Goal: Information Seeking & Learning: Learn about a topic

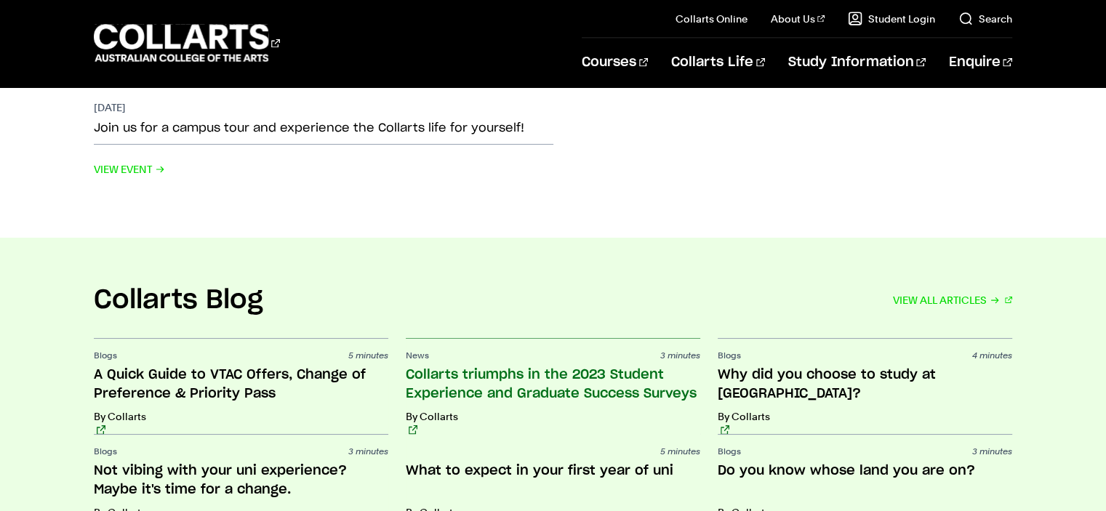
scroll to position [3052, 0]
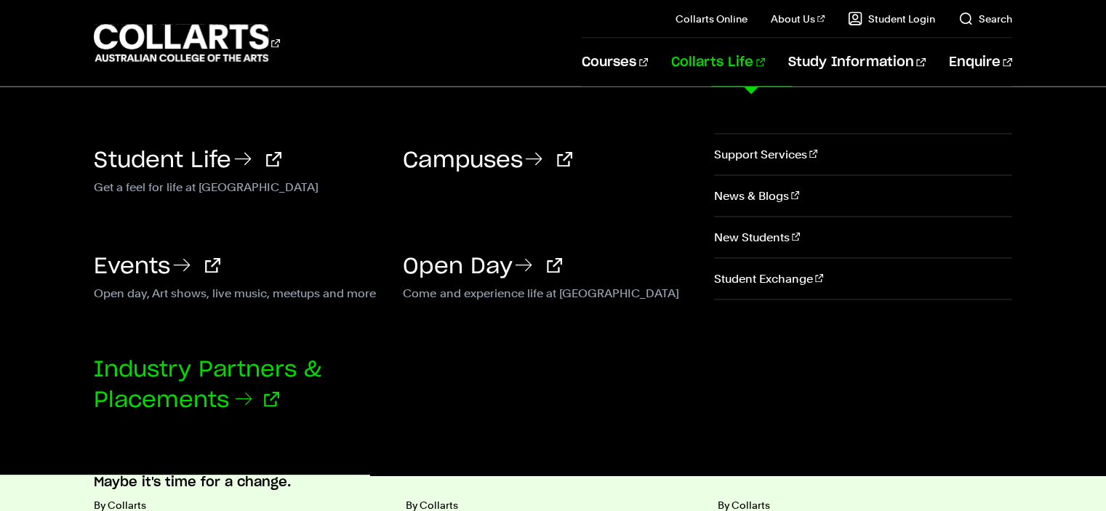
click at [157, 383] on link "Industry Partners & Placements" at bounding box center [208, 385] width 228 height 52
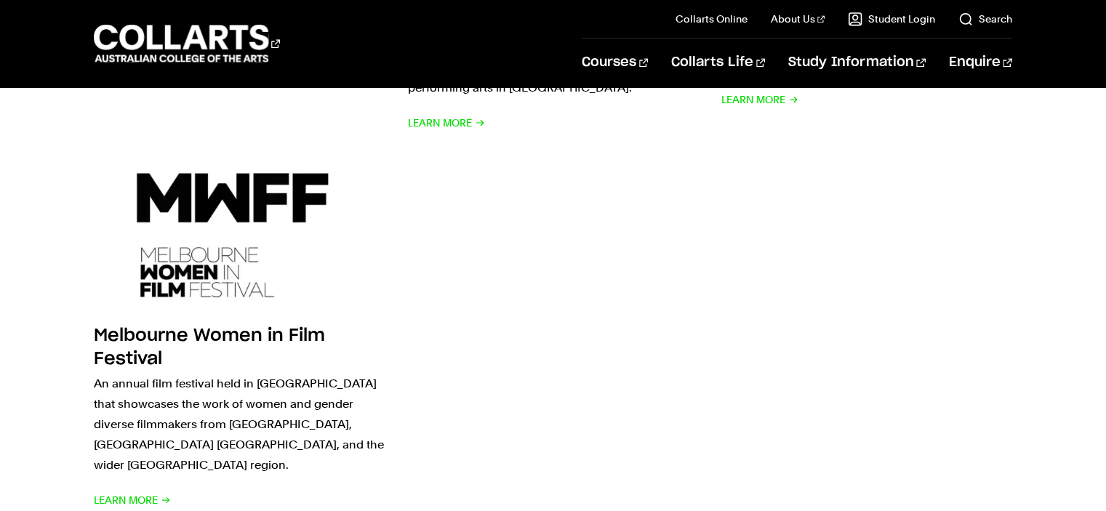
scroll to position [1668, 0]
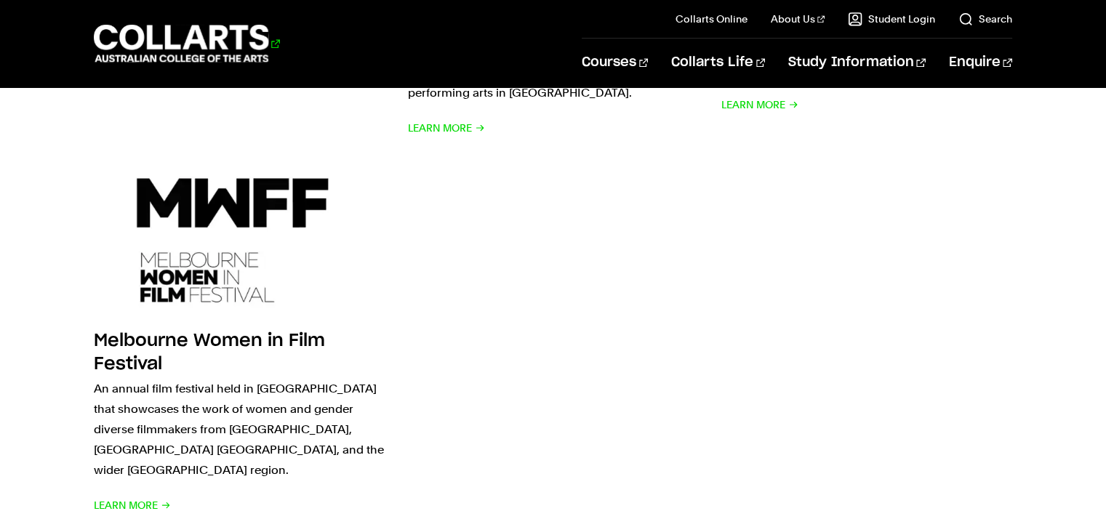
click at [231, 31] on 1 "Go to homepage" at bounding box center [181, 44] width 175 height 38
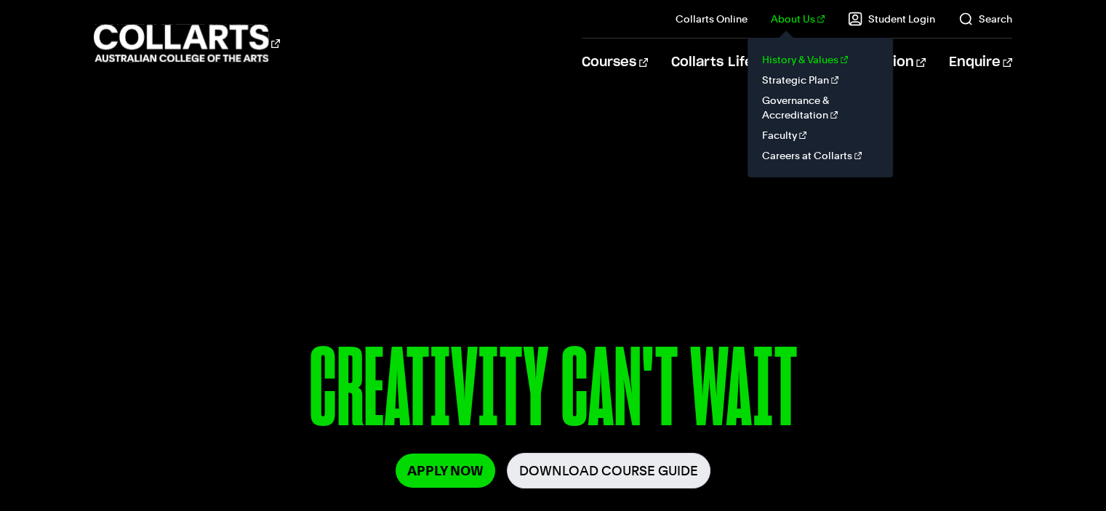
click at [824, 52] on link "History & Values" at bounding box center [820, 59] width 122 height 20
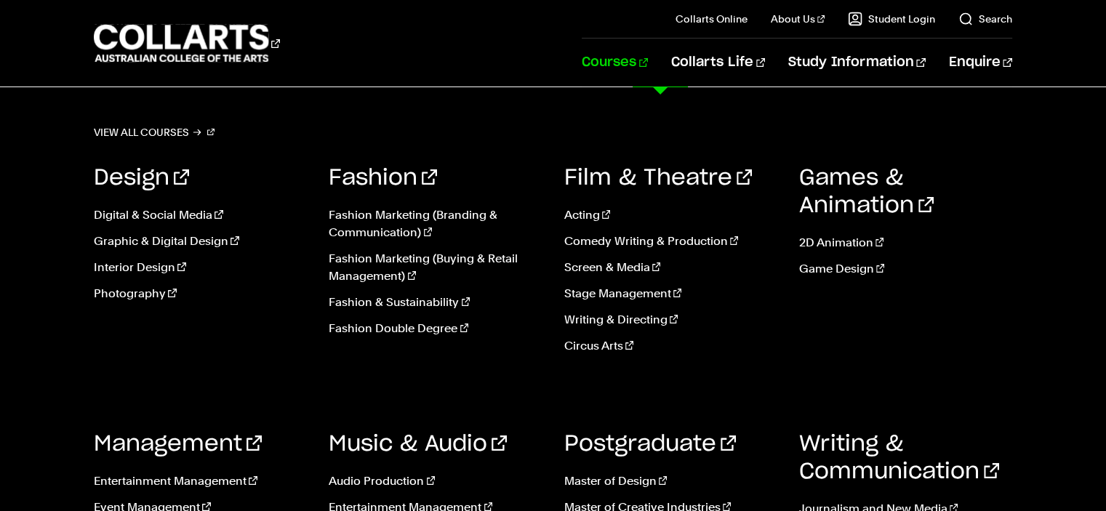
click at [648, 57] on link "Courses" at bounding box center [615, 63] width 66 height 48
click at [144, 485] on link "Entertainment Management" at bounding box center [200, 481] width 213 height 17
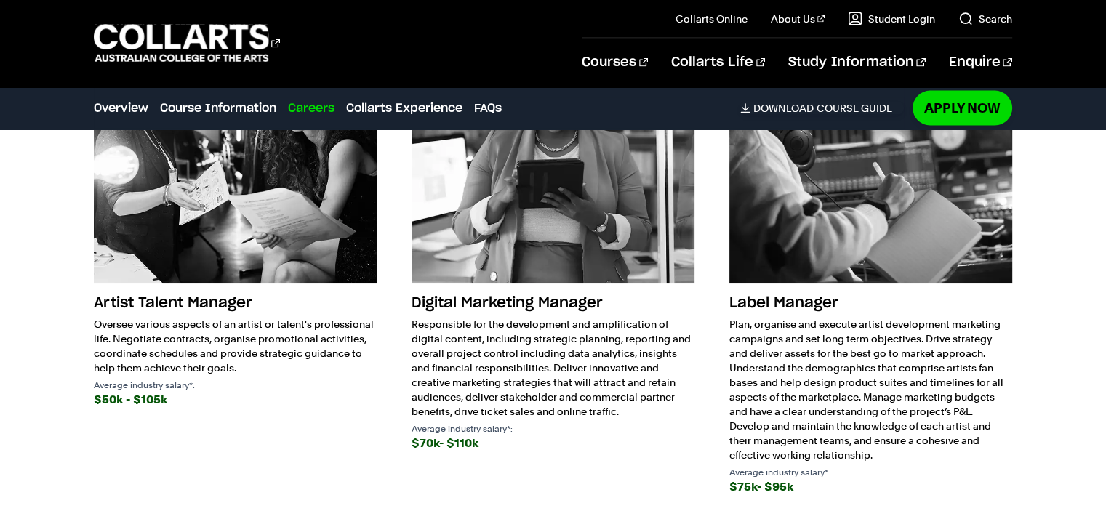
scroll to position [3201, 0]
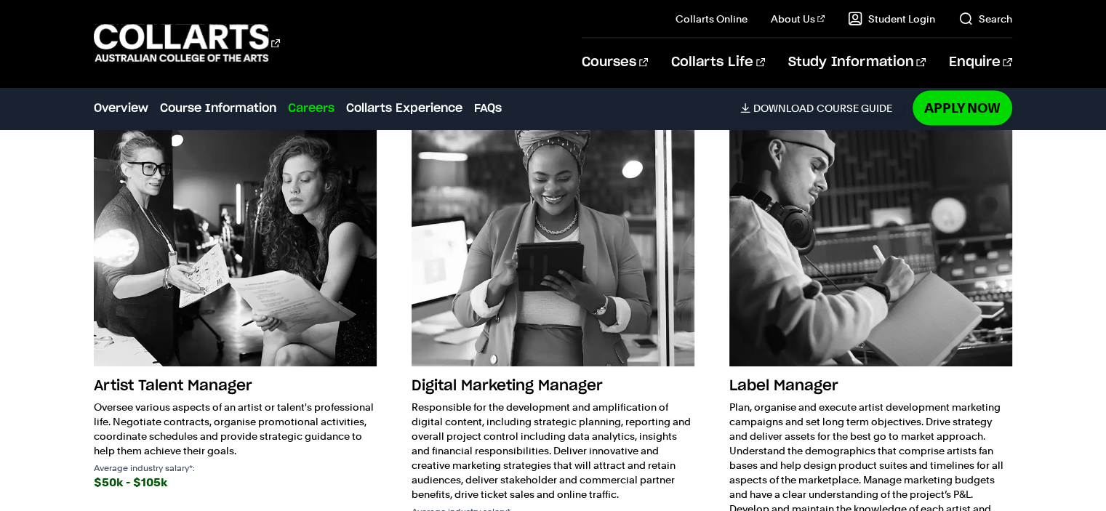
click at [230, 372] on h3 "Artist Talent Manager" at bounding box center [235, 386] width 283 height 28
copy div "Artist Talent Manager"
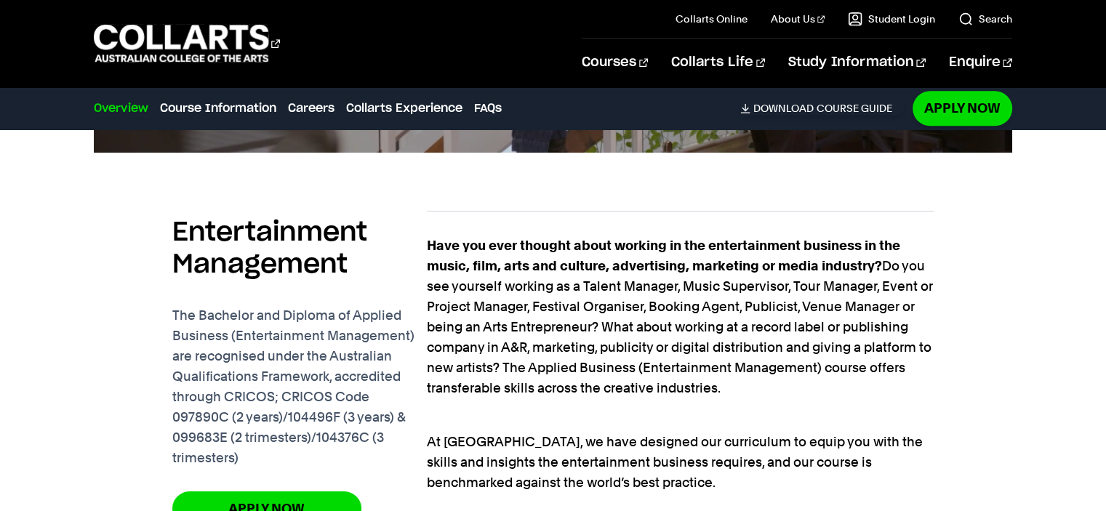
scroll to position [946, 0]
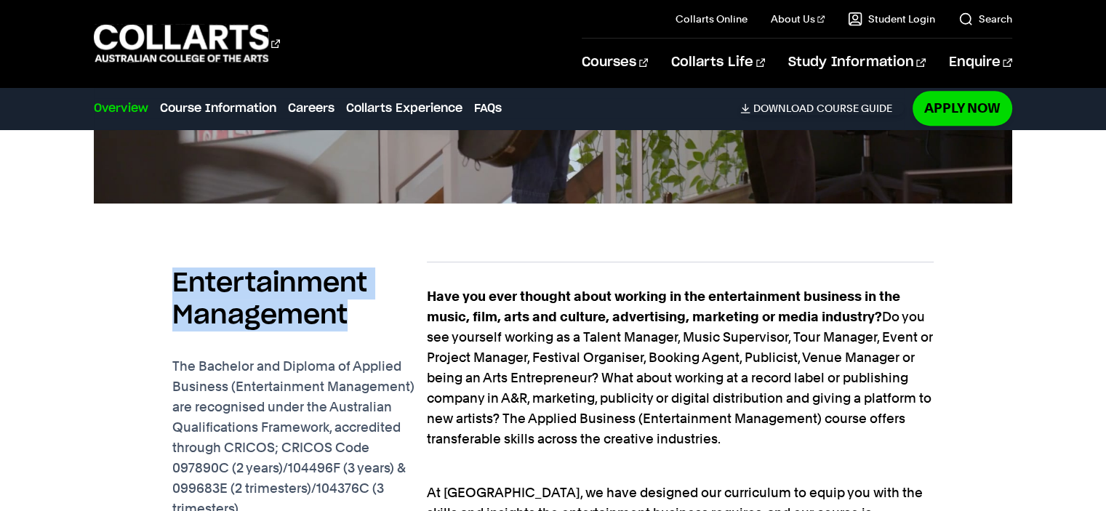
drag, startPoint x: 355, startPoint y: 316, endPoint x: 161, endPoint y: 287, distance: 196.4
copy h2 "Entertainment Management"
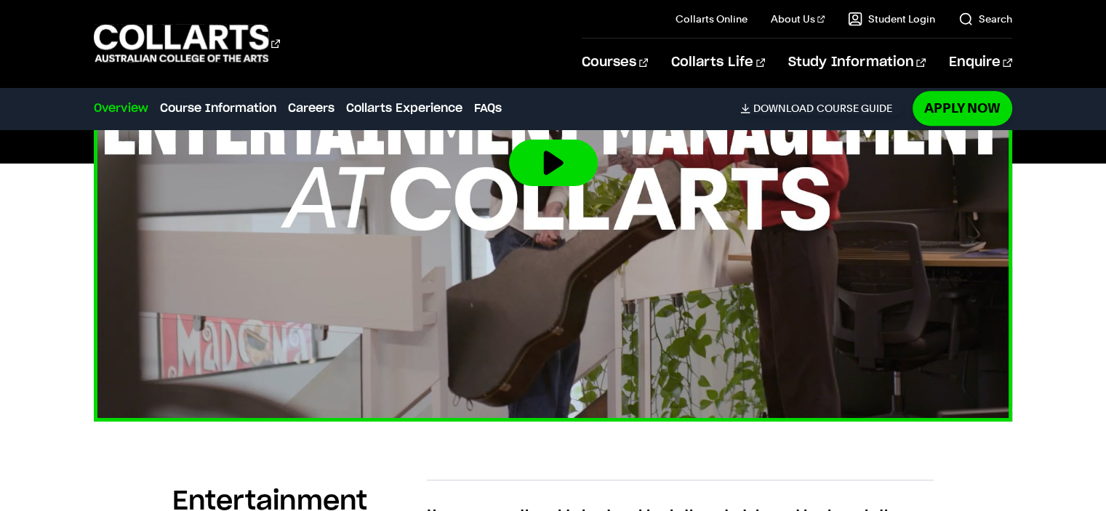
click at [560, 173] on button at bounding box center [553, 163] width 89 height 47
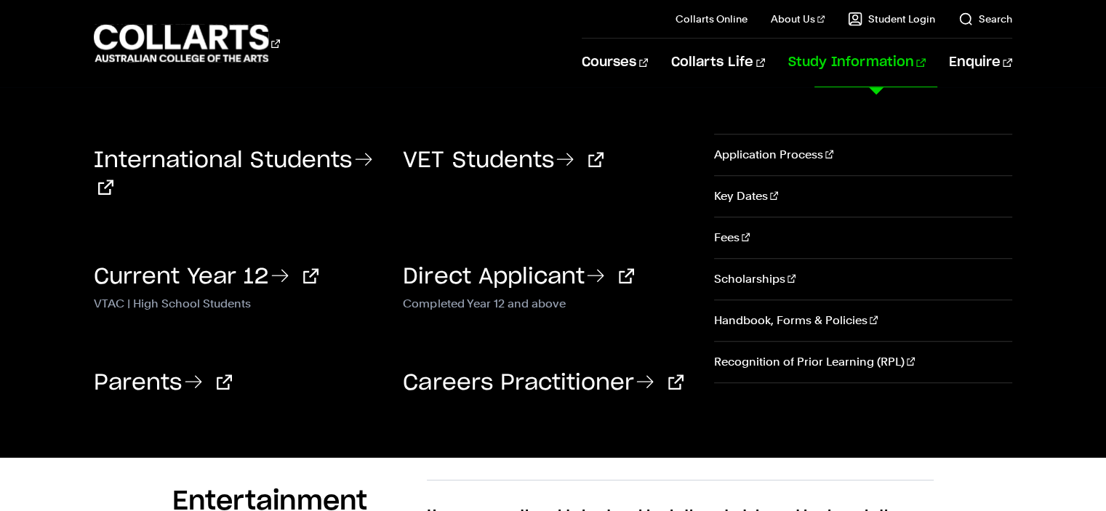
click at [873, 62] on link "Study Information" at bounding box center [857, 63] width 137 height 48
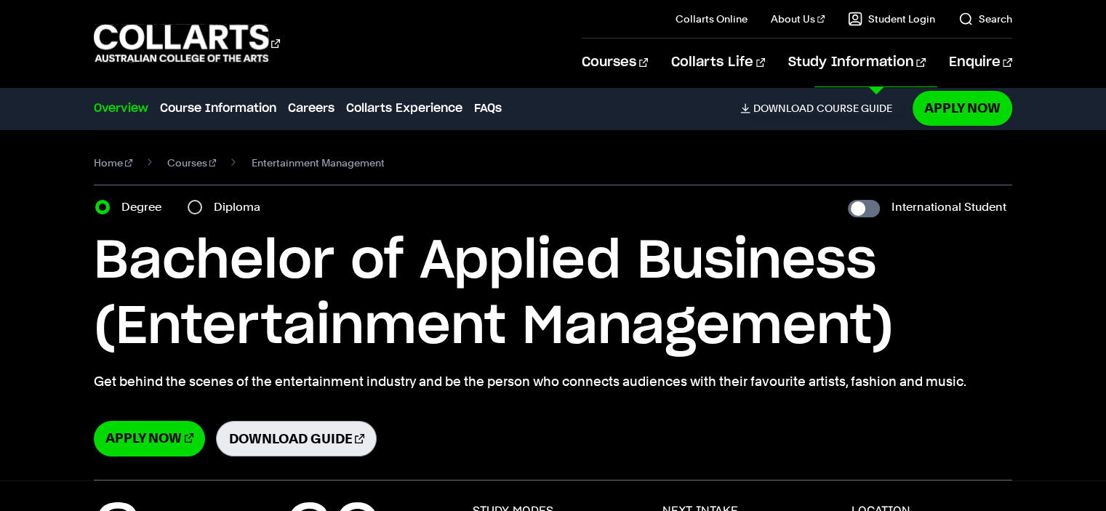
click at [259, 439] on link "Download Guide" at bounding box center [296, 439] width 160 height 36
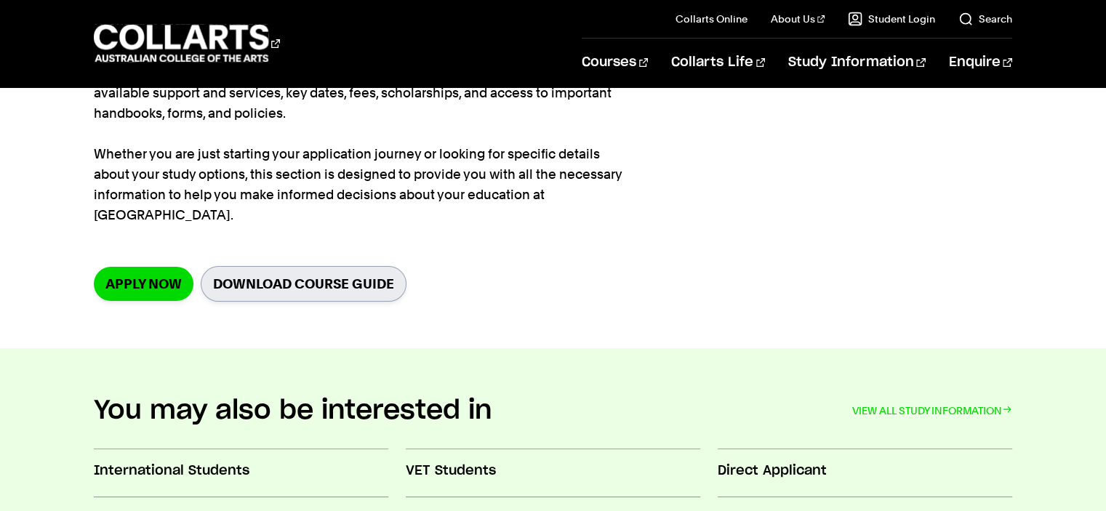
scroll to position [218, 0]
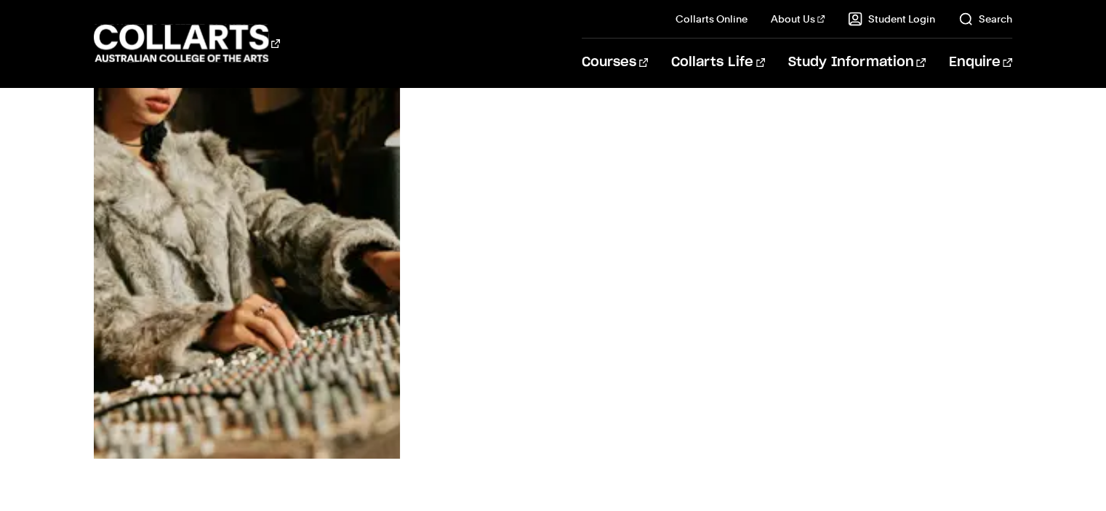
scroll to position [291, 0]
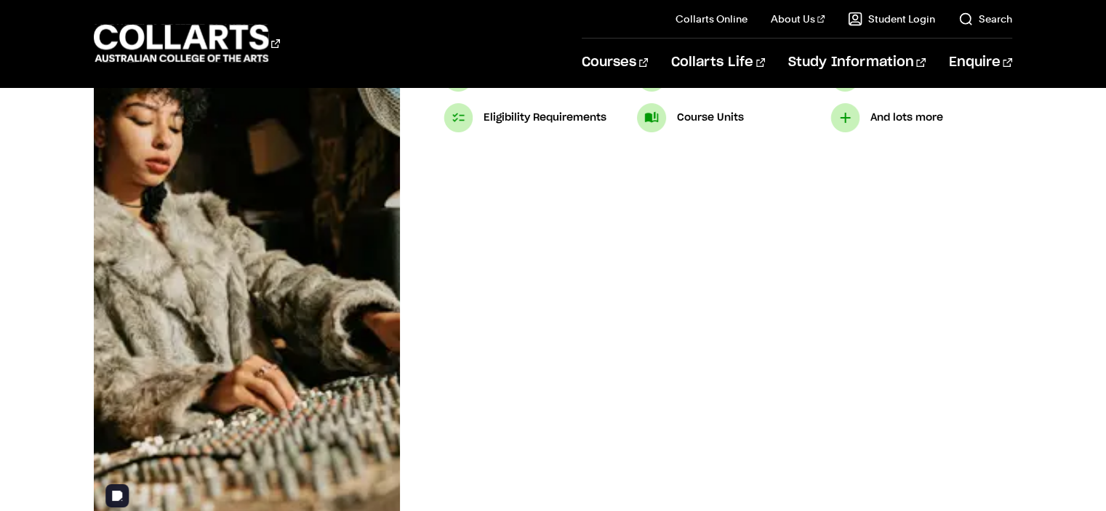
click at [269, 348] on img at bounding box center [247, 242] width 306 height 556
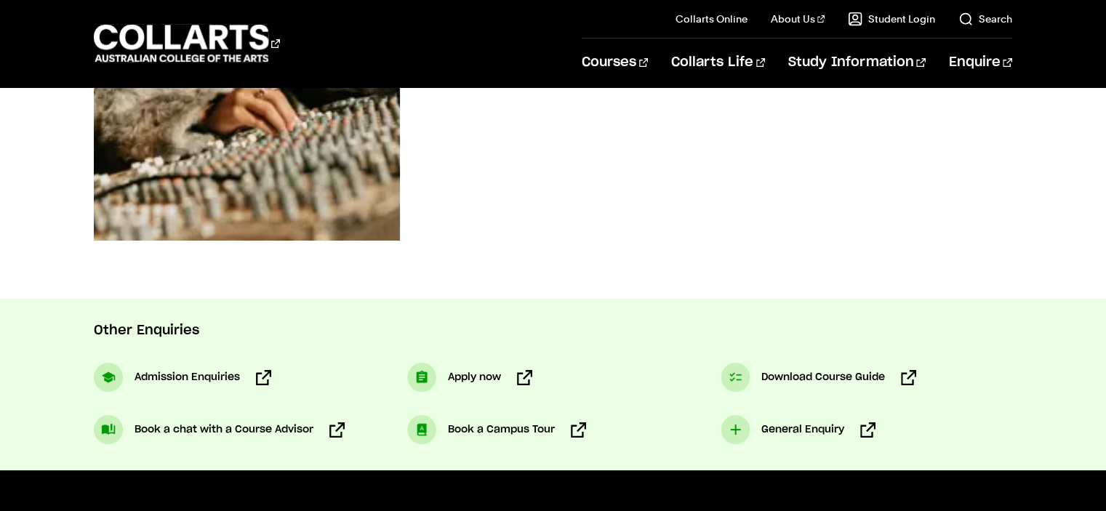
scroll to position [582, 0]
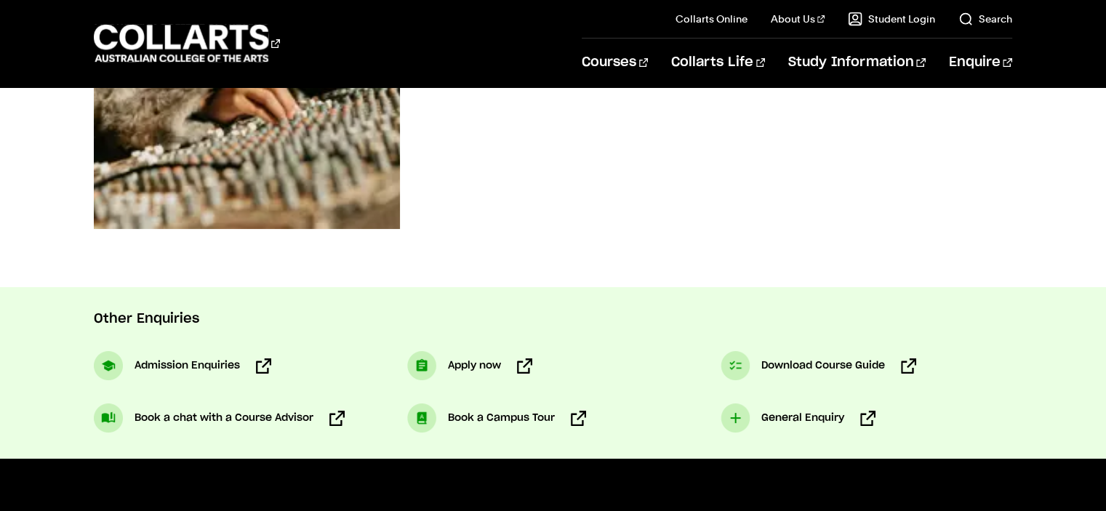
click at [541, 328] on div "Admission Enquiries Apply now Download Course Guide Book a chat with a Course A…" at bounding box center [553, 393] width 918 height 131
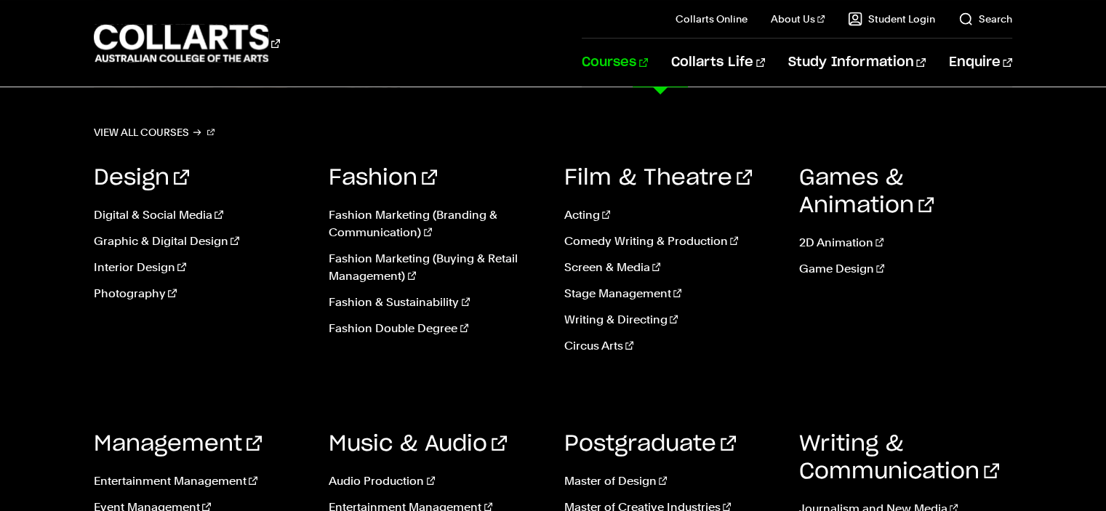
click at [648, 68] on link "Courses" at bounding box center [615, 63] width 66 height 48
click at [648, 63] on link "Courses" at bounding box center [615, 63] width 66 height 48
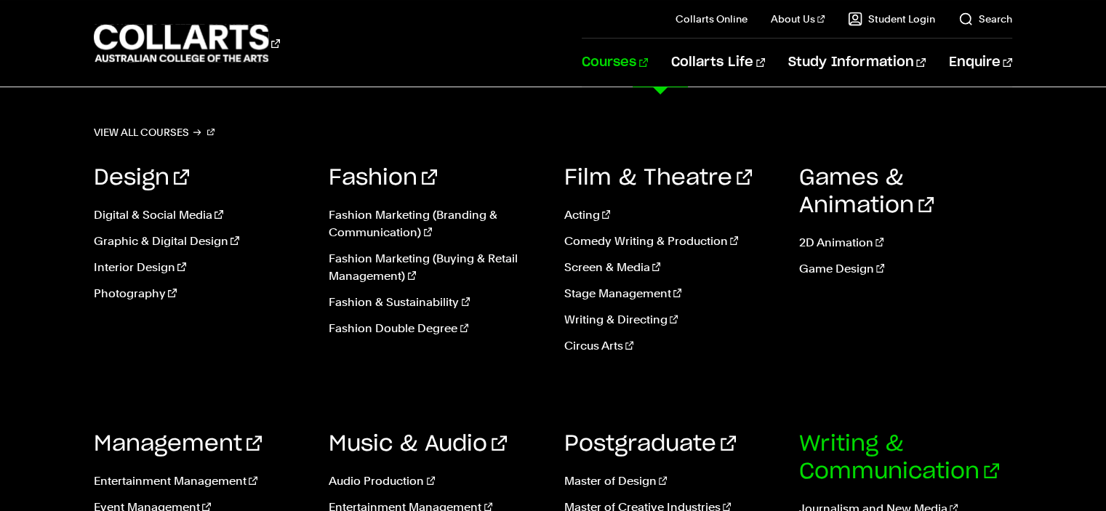
scroll to position [436, 0]
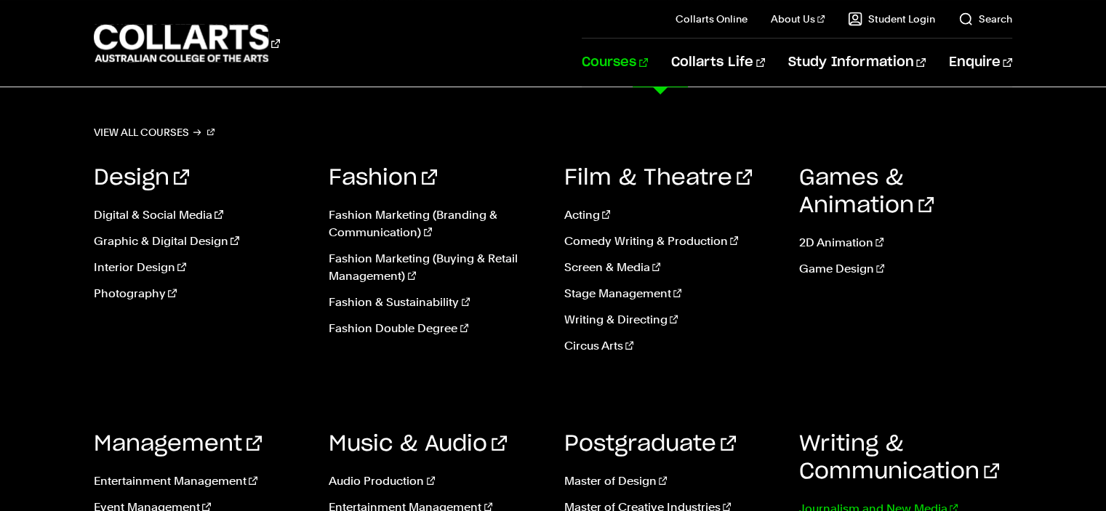
click at [845, 506] on link "Journalism and New Media" at bounding box center [905, 508] width 213 height 17
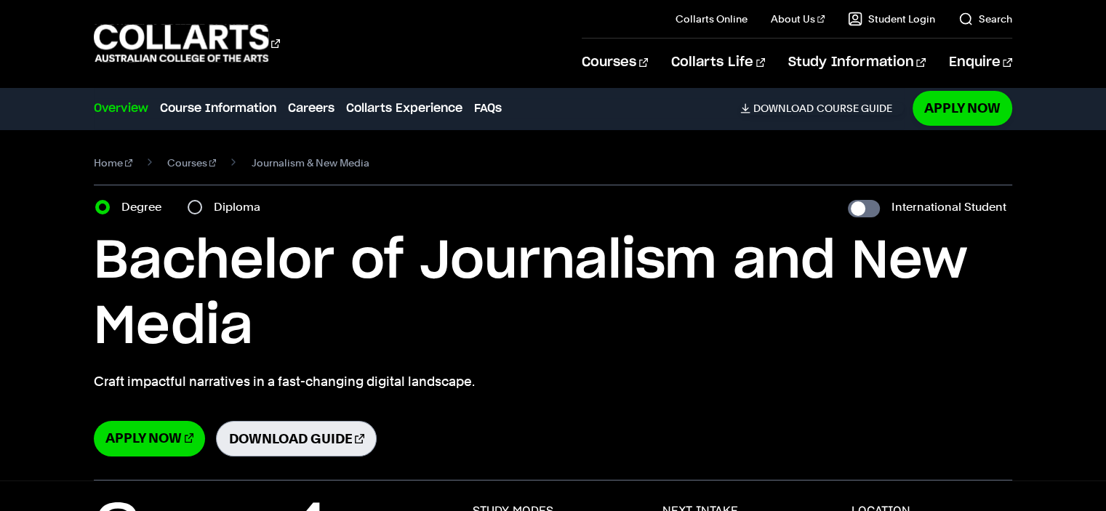
click at [296, 446] on link "Download Guide" at bounding box center [296, 439] width 160 height 36
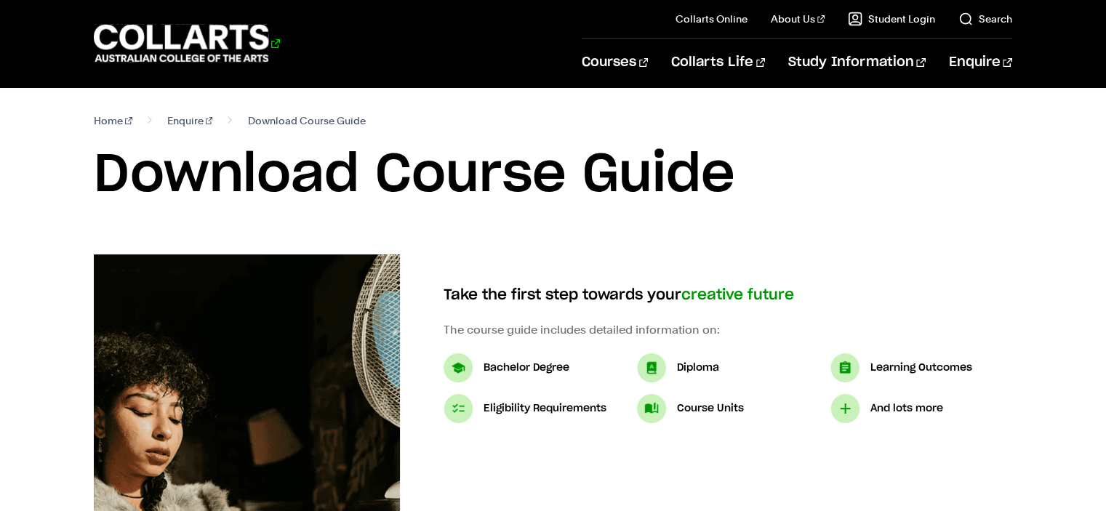
click at [207, 49] on 1 "Go to homepage" at bounding box center [181, 44] width 175 height 38
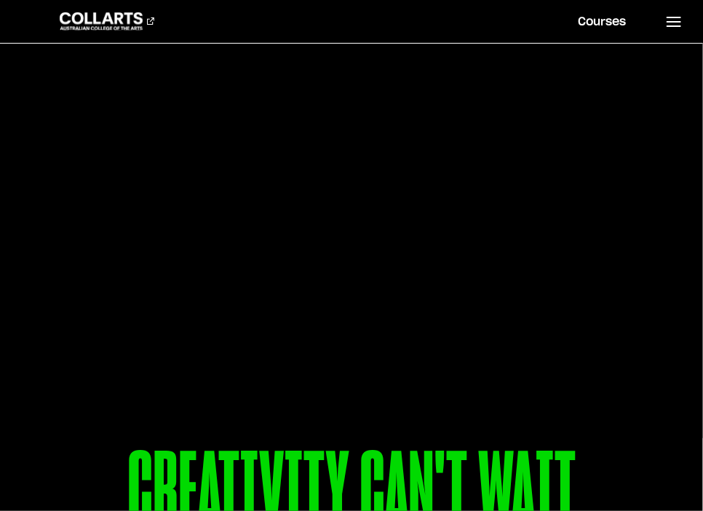
click at [0, 0] on link "Collarts Life" at bounding box center [0, 0] width 0 height 0
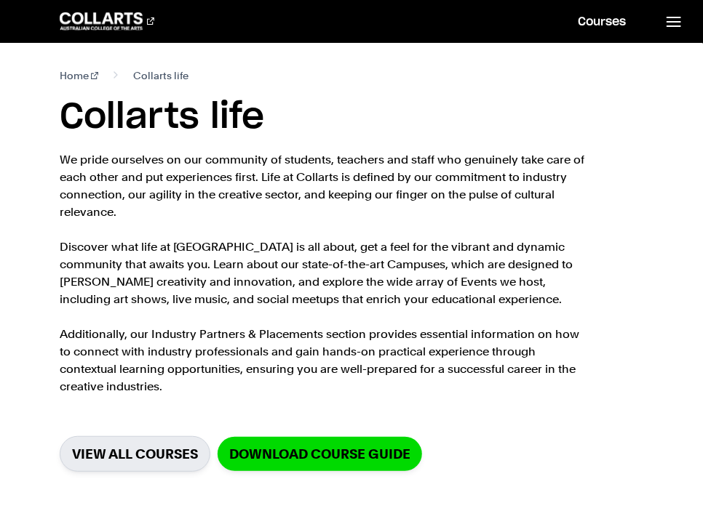
click at [0, 0] on link "Events" at bounding box center [0, 0] width 0 height 0
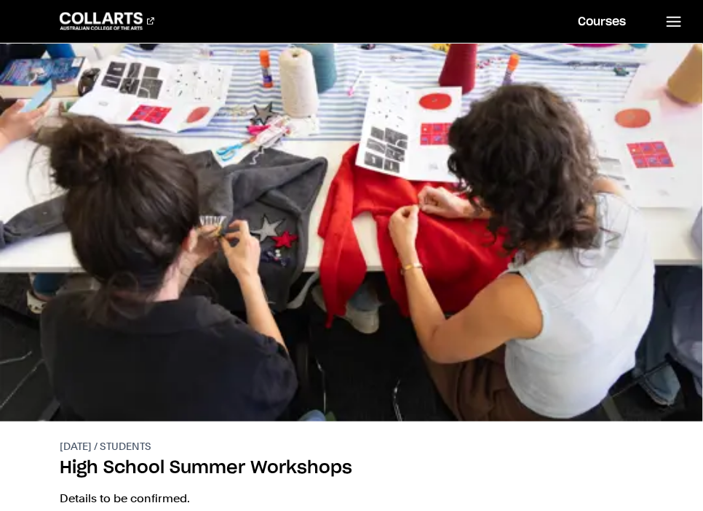
scroll to position [291, 0]
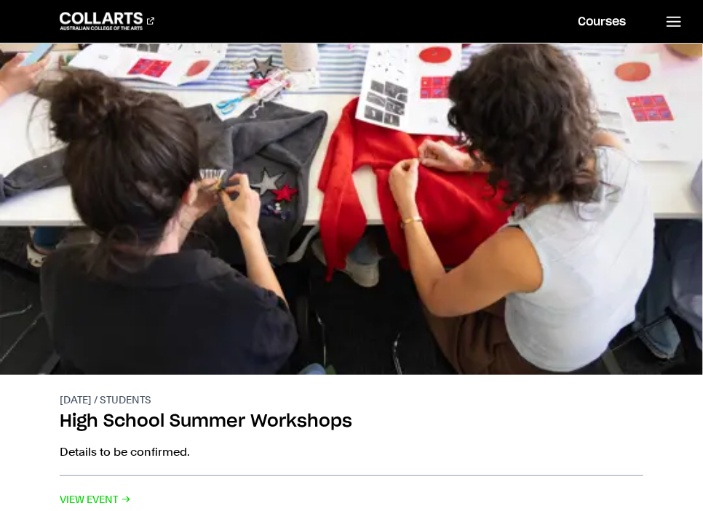
click at [0, 0] on link "Music & Audio" at bounding box center [0, 0] width 0 height 0
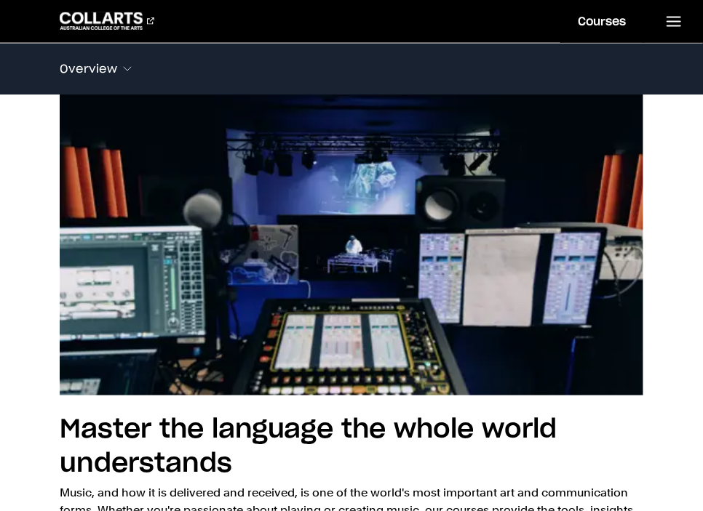
scroll to position [582, 0]
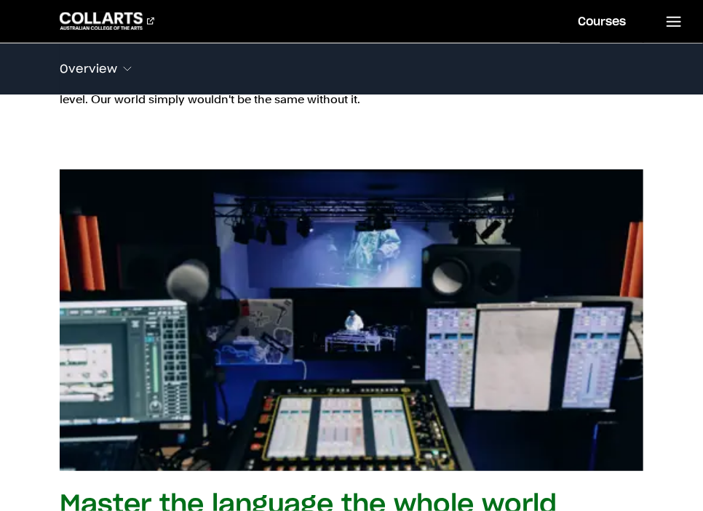
click at [282, 357] on img at bounding box center [352, 320] width 642 height 332
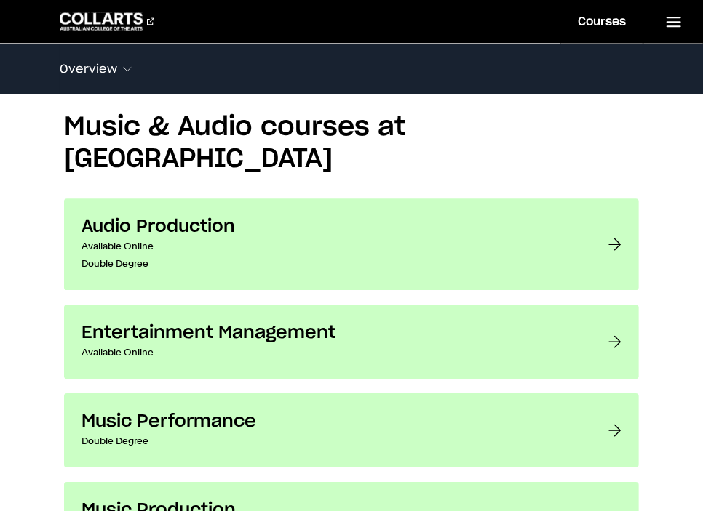
scroll to position [1164, 0]
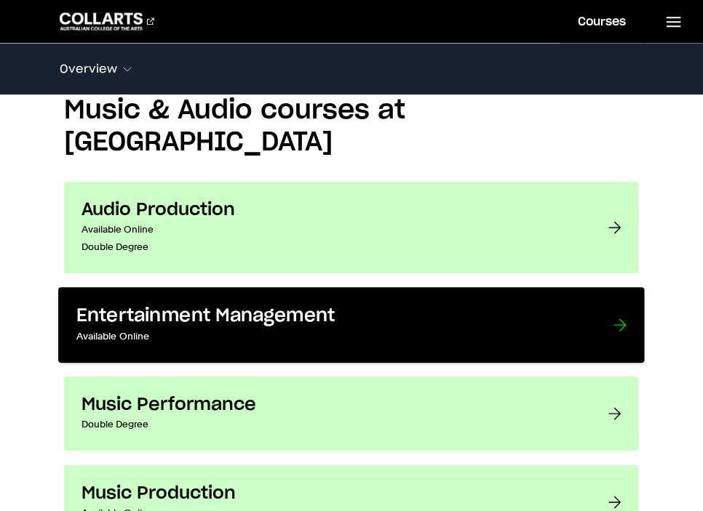
click at [0, 0] on p "Get behind the scenes of the entertainment industry and be the person who conne…" at bounding box center [0, 0] width 0 height 0
click at [612, 287] on link "Entertainment Management Available Online Get behind the scenes of the entertai…" at bounding box center [351, 325] width 586 height 76
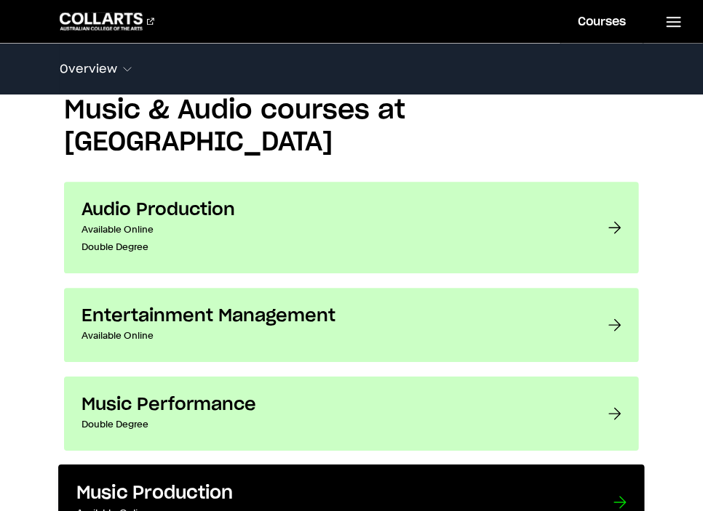
click at [218, 482] on h3 "Music Production" at bounding box center [330, 493] width 508 height 23
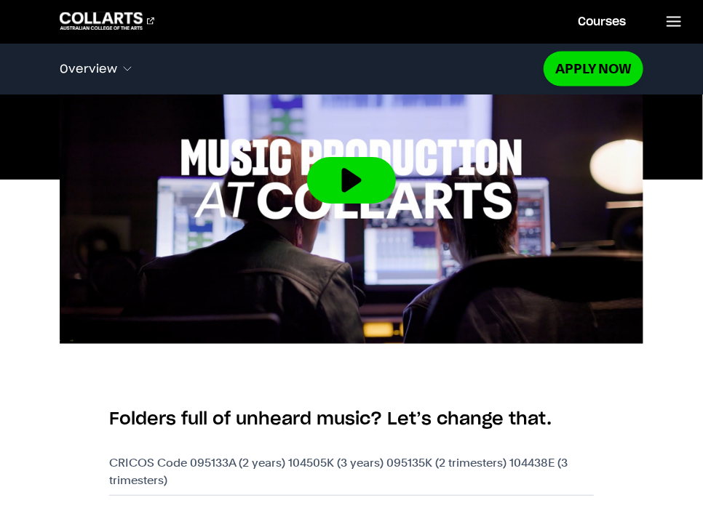
scroll to position [509, 0]
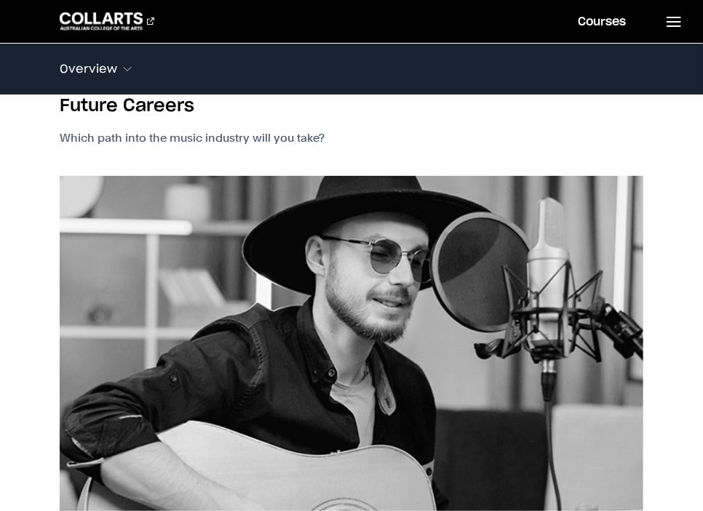
scroll to position [1673, 0]
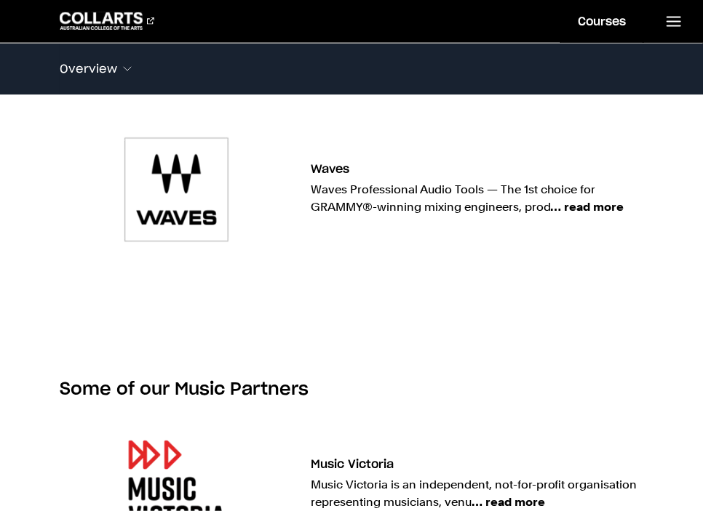
scroll to position [5936, 0]
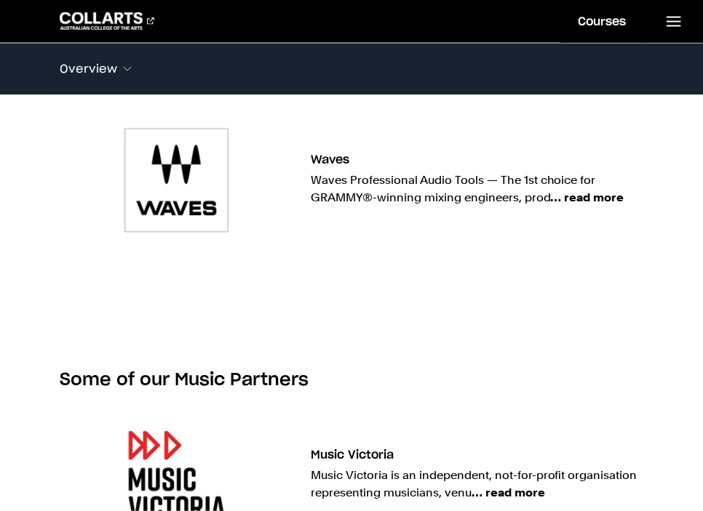
click at [0, 0] on link "Study Information" at bounding box center [0, 0] width 0 height 0
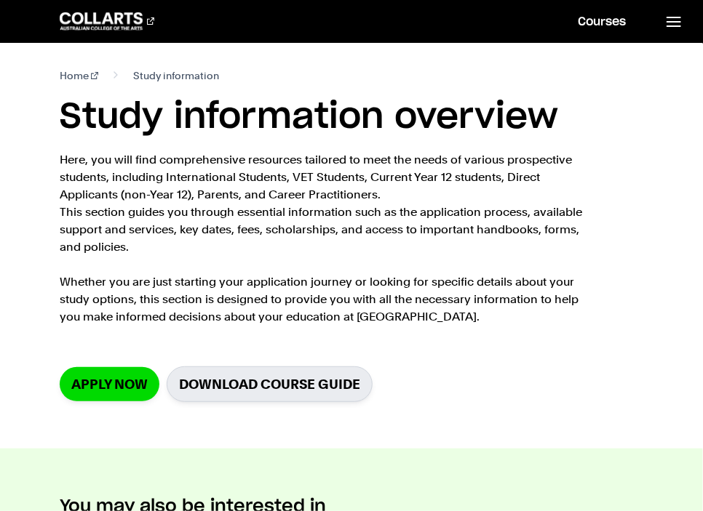
click at [0, 0] on link "Enquire" at bounding box center [0, 0] width 0 height 0
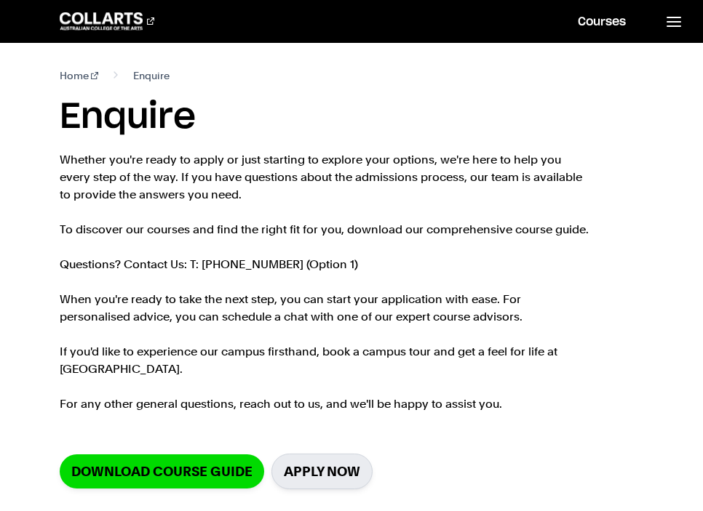
click at [0, 0] on span "Download Course Guide" at bounding box center [0, 0] width 0 height 0
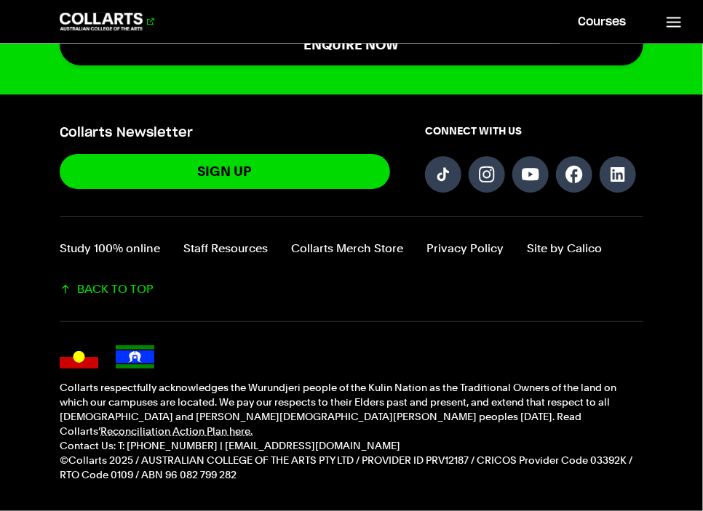
click at [143, 30] on 1 "Go to homepage" at bounding box center [101, 20] width 83 height 17
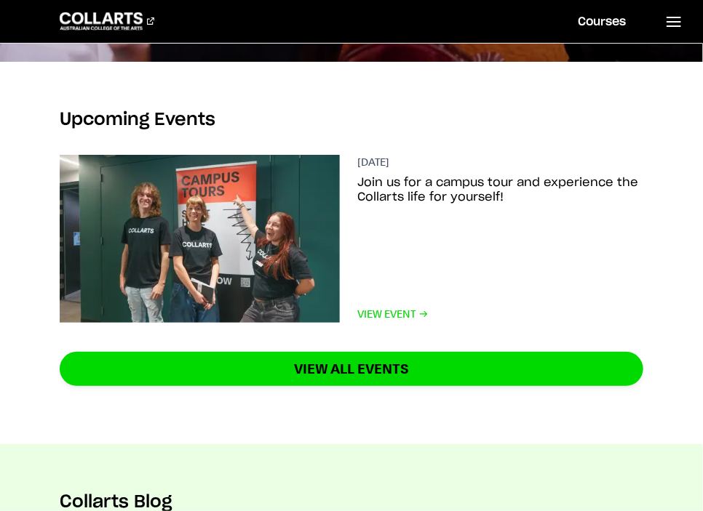
scroll to position [3706, 0]
